Goal: Information Seeking & Learning: Find specific page/section

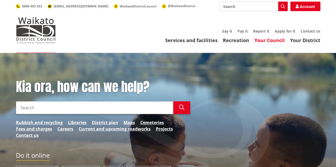
click at [270, 41] on link "Your Council" at bounding box center [269, 40] width 30 height 6
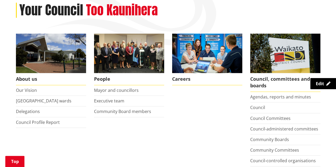
scroll to position [80, 0]
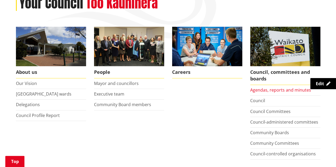
click at [269, 90] on link "Agendas, reports and minutes" at bounding box center [280, 90] width 61 height 6
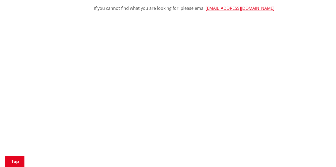
scroll to position [204, 0]
